Goal: Task Accomplishment & Management: Use online tool/utility

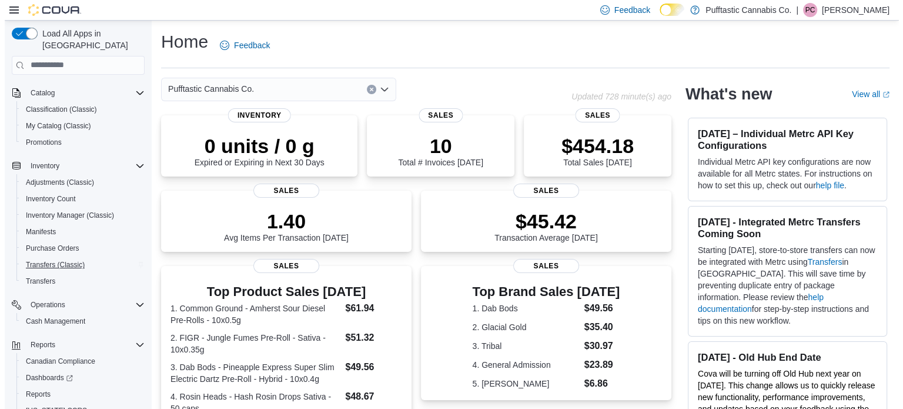
scroll to position [101, 0]
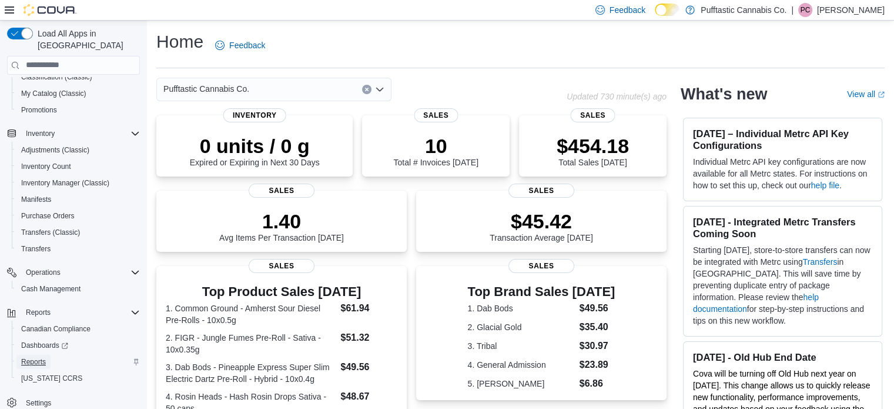
click at [38, 357] on span "Reports" at bounding box center [33, 361] width 25 height 9
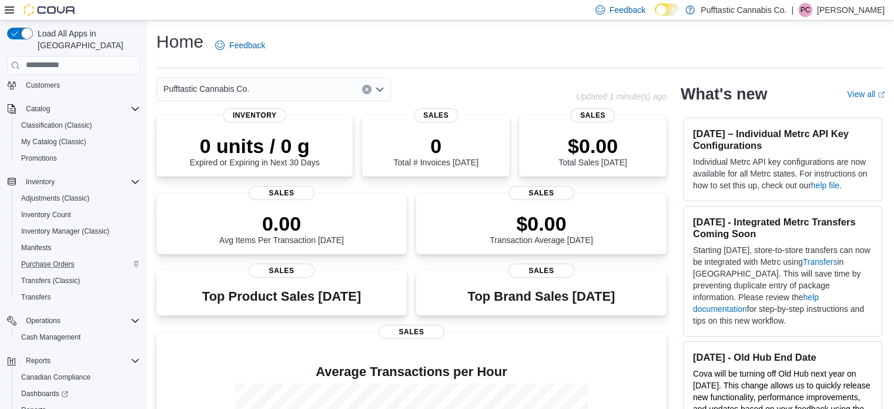
scroll to position [101, 0]
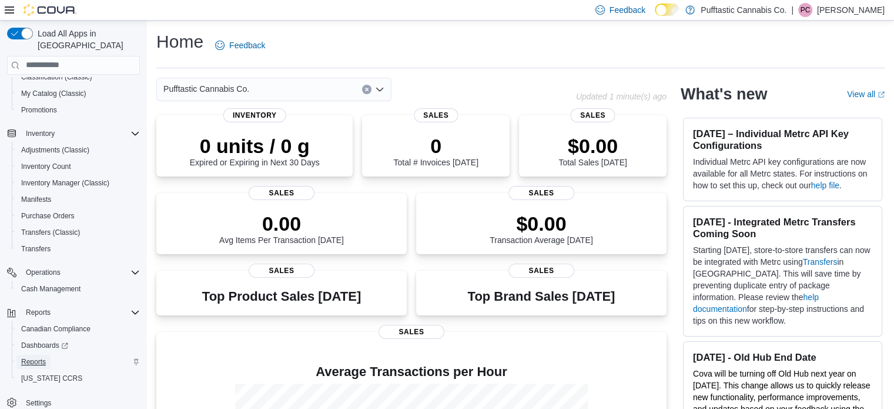
click at [42, 354] on span "Reports" at bounding box center [33, 361] width 25 height 14
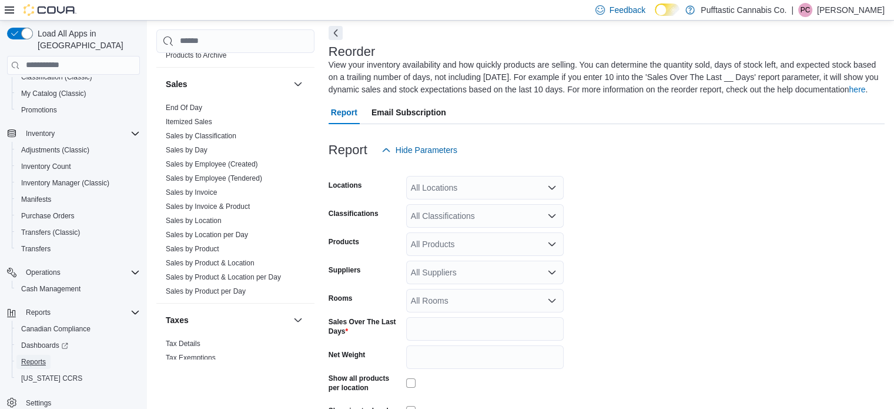
scroll to position [806, 0]
click at [189, 237] on span "Sales by Location per Day" at bounding box center [235, 233] width 149 height 14
click at [210, 231] on link "Sales by Location per Day" at bounding box center [207, 233] width 82 height 8
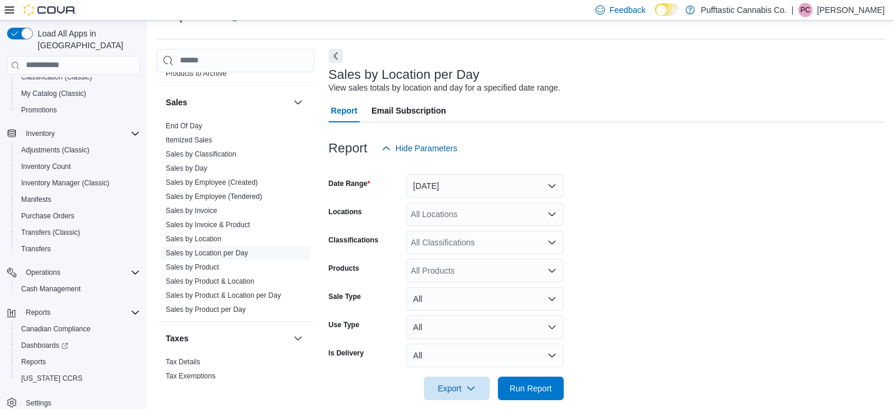
scroll to position [43, 0]
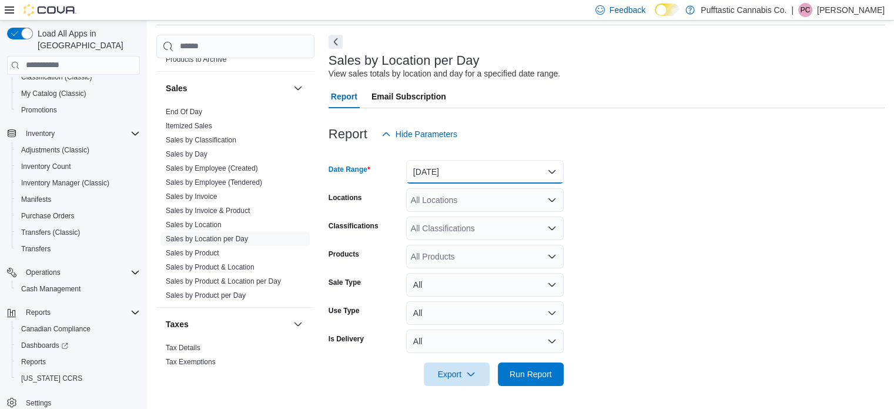
click at [447, 168] on button "[DATE]" at bounding box center [485, 172] width 158 height 24
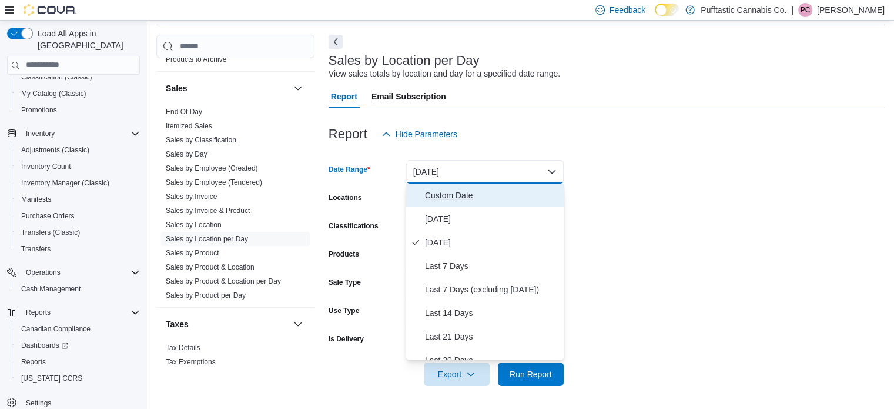
click at [451, 193] on span "Custom Date" at bounding box center [492, 195] width 134 height 14
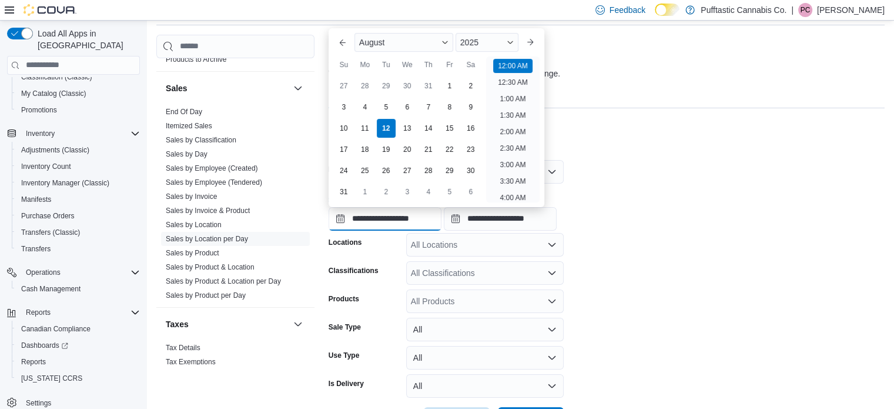
click at [375, 219] on input "**********" at bounding box center [385, 219] width 113 height 24
click at [340, 44] on button "Previous Month" at bounding box center [342, 42] width 19 height 19
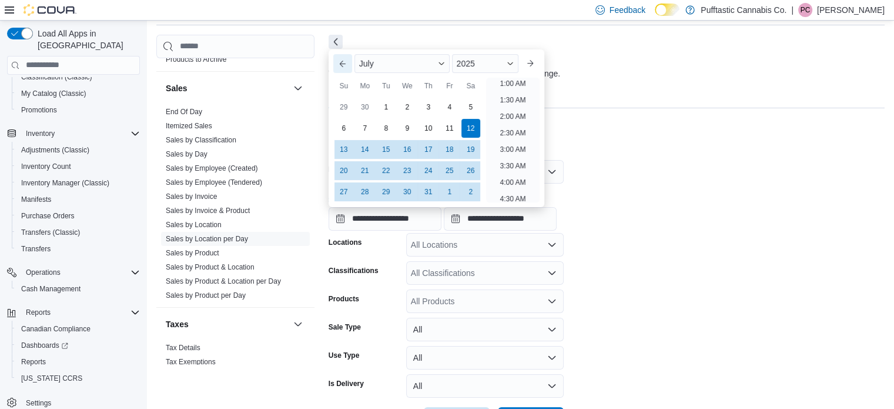
scroll to position [2, 0]
click at [447, 130] on div "11" at bounding box center [449, 128] width 21 height 21
click at [536, 68] on button "Next month" at bounding box center [530, 63] width 19 height 19
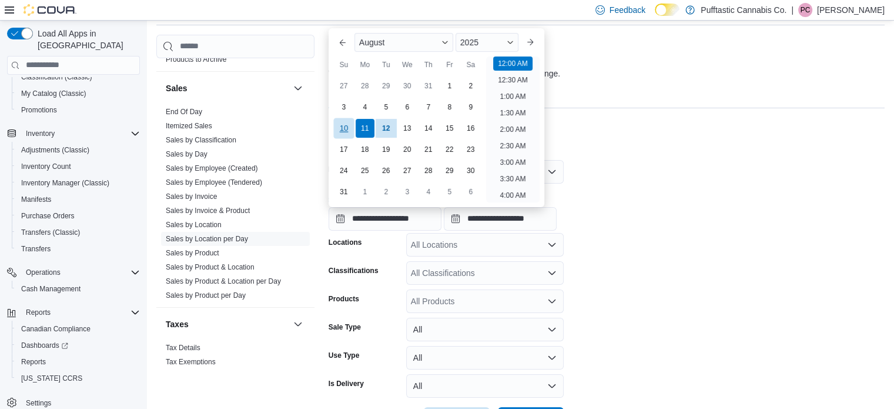
click at [343, 132] on div "10" at bounding box center [343, 128] width 21 height 21
click at [338, 45] on button "Previous Month" at bounding box center [342, 42] width 19 height 19
type input "**********"
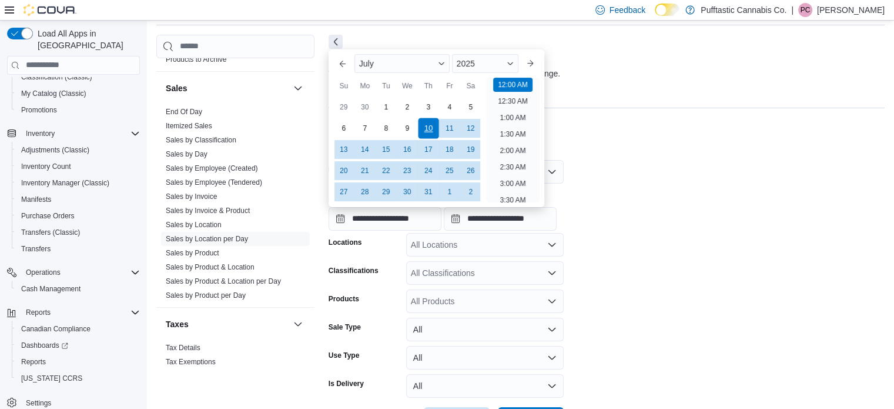
click at [427, 125] on div "10" at bounding box center [428, 128] width 21 height 21
click at [641, 129] on div "Report Hide Parameters" at bounding box center [607, 134] width 556 height 24
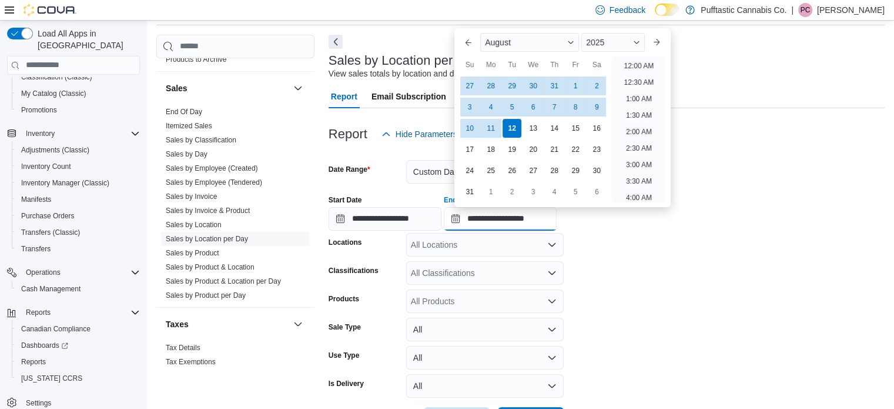
click at [486, 222] on input "**********" at bounding box center [500, 219] width 113 height 24
click at [468, 125] on div "10" at bounding box center [470, 128] width 21 height 21
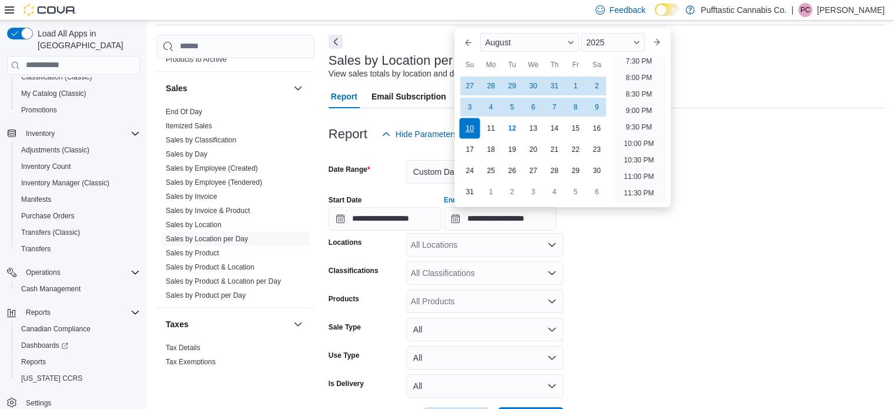
type input "**********"
click at [693, 170] on form "**********" at bounding box center [607, 288] width 556 height 285
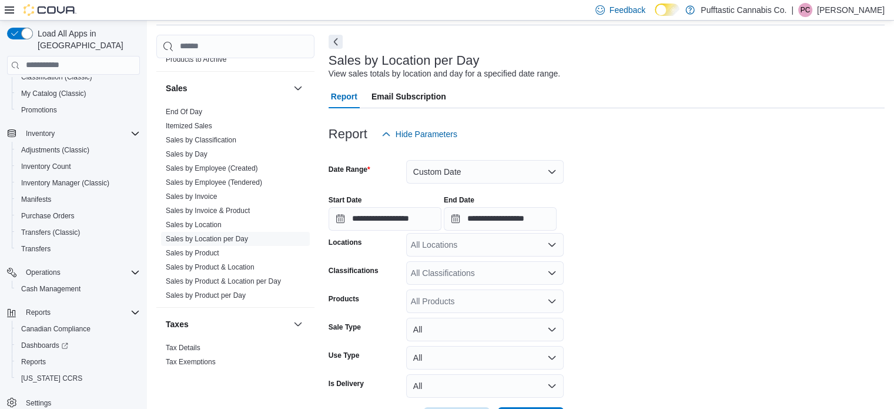
scroll to position [88, 0]
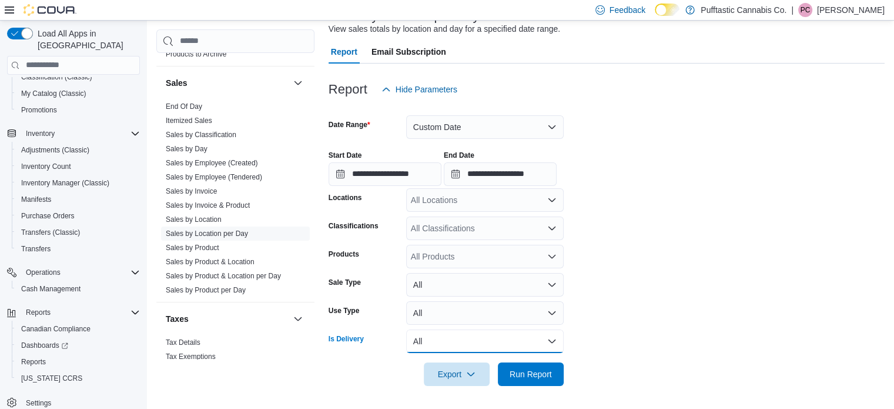
click at [450, 345] on button "All" at bounding box center [485, 341] width 158 height 24
click at [424, 284] on button "Yes" at bounding box center [485, 294] width 158 height 24
click at [471, 371] on icon "button" at bounding box center [470, 373] width 9 height 9
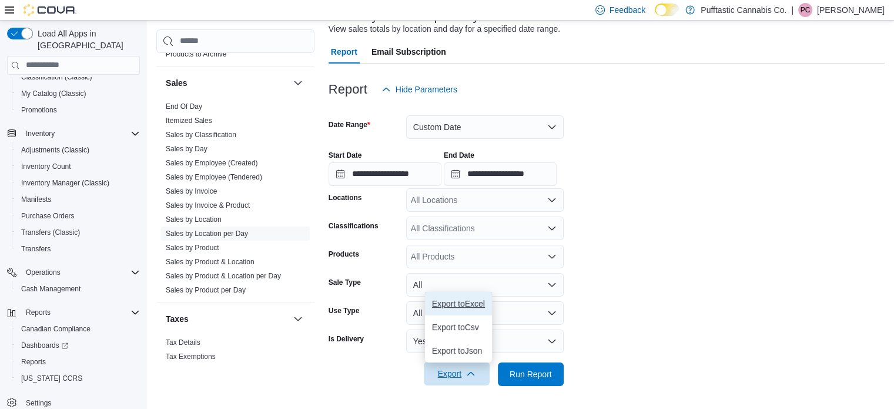
click at [476, 307] on span "Export to Excel" at bounding box center [458, 303] width 53 height 9
